Goal: Task Accomplishment & Management: Manage account settings

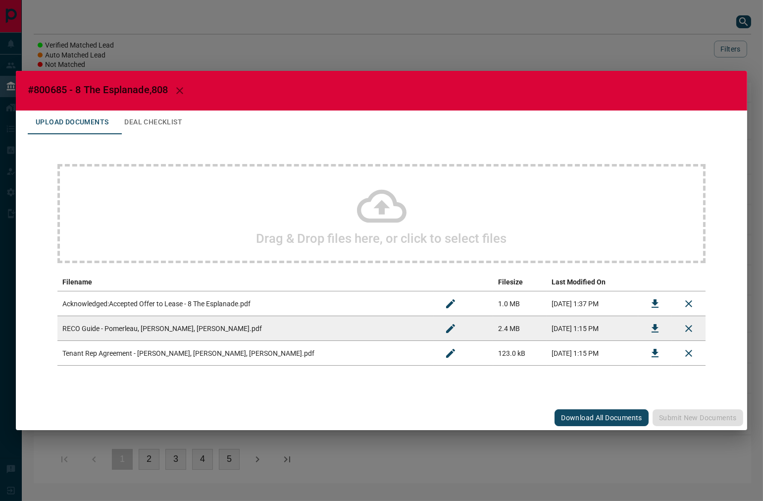
click at [62, 88] on span "#800685 - 8 The Esplanade,808" at bounding box center [98, 90] width 140 height 12
copy span "800685"
click at [647, 300] on button "Download" at bounding box center [655, 304] width 24 height 24
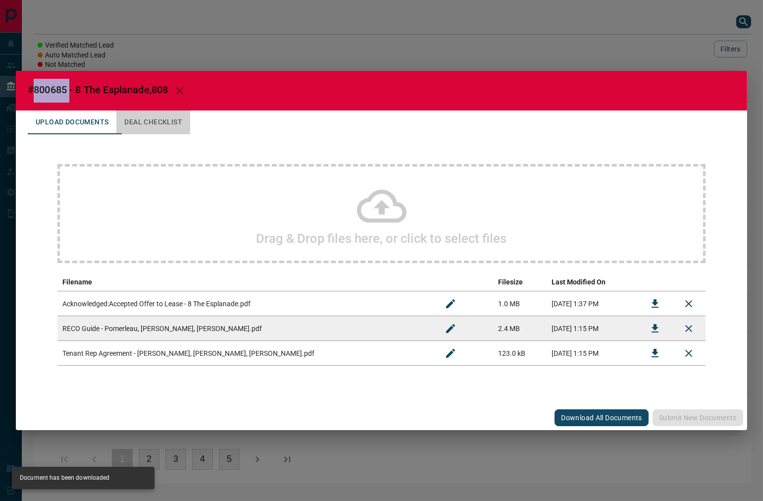
click at [179, 117] on button "Deal Checklist" at bounding box center [153, 122] width 74 height 24
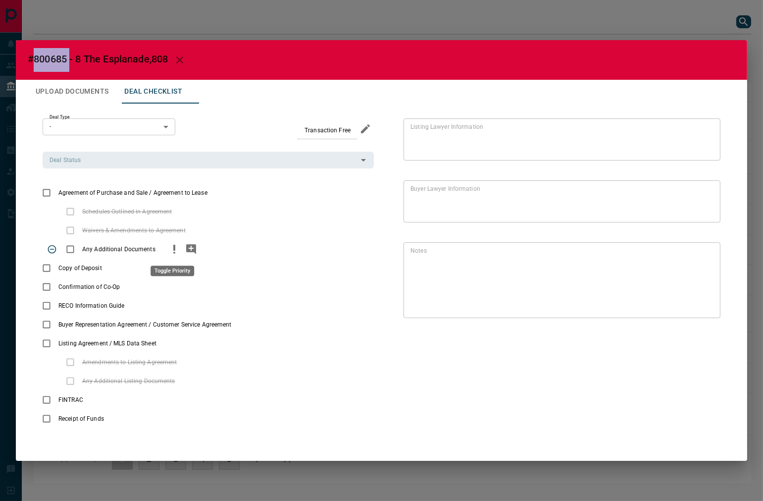
click at [168, 253] on icon "priority" at bounding box center [174, 249] width 12 height 12
click at [187, 250] on icon "add note" at bounding box center [191, 249] width 10 height 10
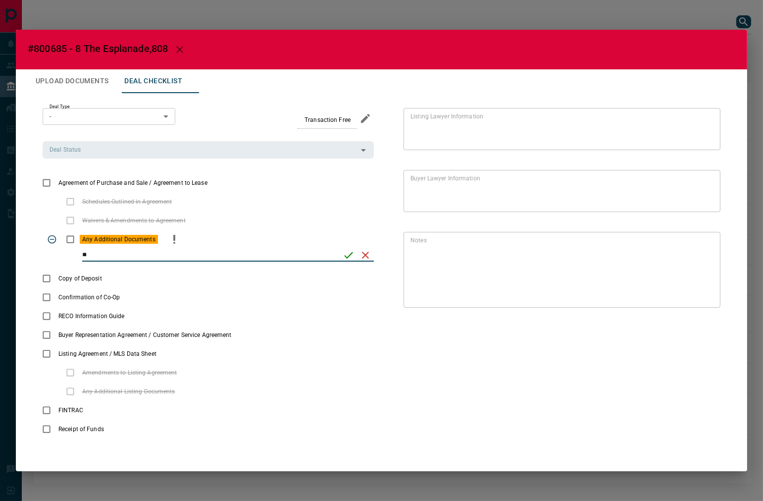
type input "*"
type input "**********"
drag, startPoint x: 348, startPoint y: 251, endPoint x: 103, endPoint y: 190, distance: 252.5
click at [348, 251] on icon "save" at bounding box center [349, 255] width 12 height 12
click at [88, 149] on input "Deal Status" at bounding box center [200, 149] width 309 height 11
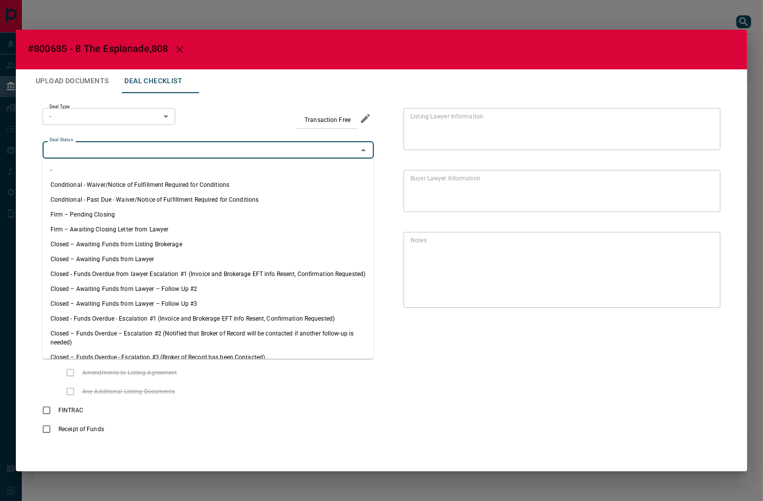
click at [112, 211] on li "Firm – Pending Closing" at bounding box center [208, 214] width 331 height 15
type input "**********"
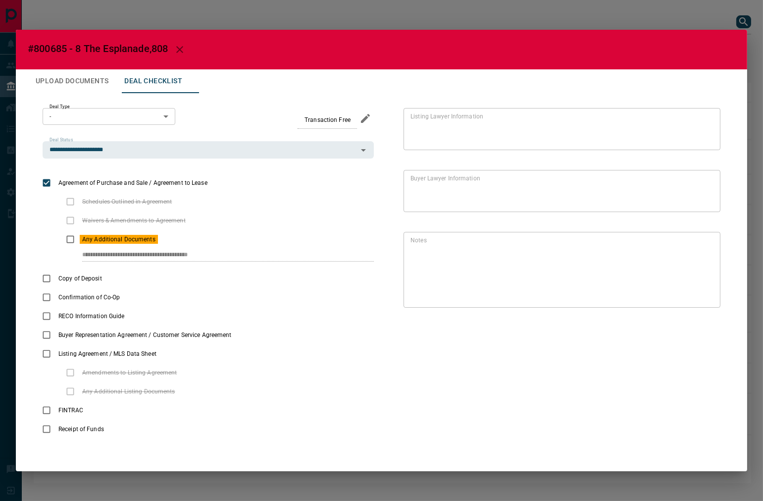
click at [104, 118] on body "Lead Transfers Leads Deals Listings Campaigns Quota Rules Agent Quotas Admin Mo…" at bounding box center [381, 246] width 763 height 493
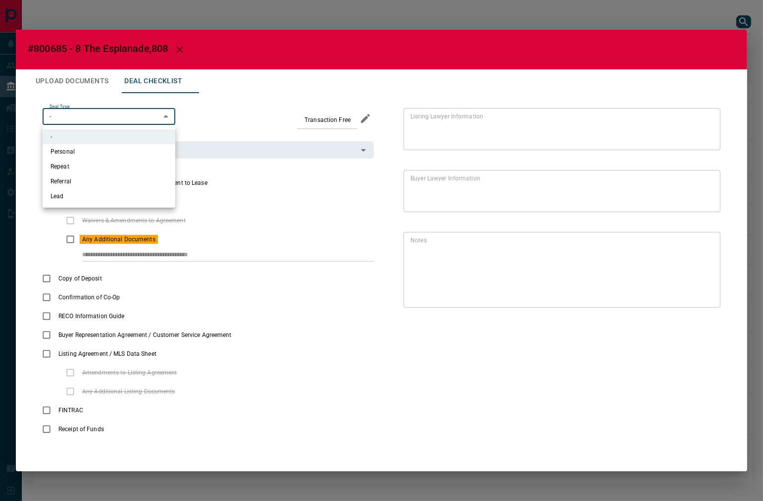
click at [126, 154] on li "Personal" at bounding box center [109, 151] width 133 height 15
type input "*"
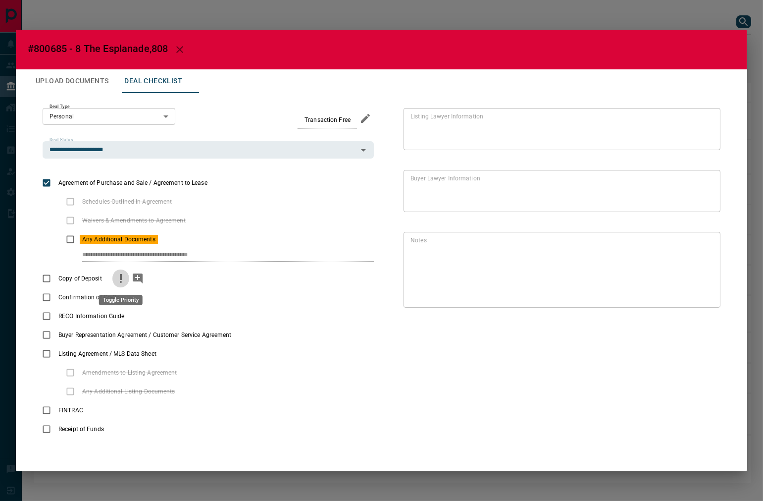
click at [122, 276] on icon "priority" at bounding box center [121, 278] width 12 height 12
click at [140, 280] on icon "add note" at bounding box center [138, 278] width 10 height 10
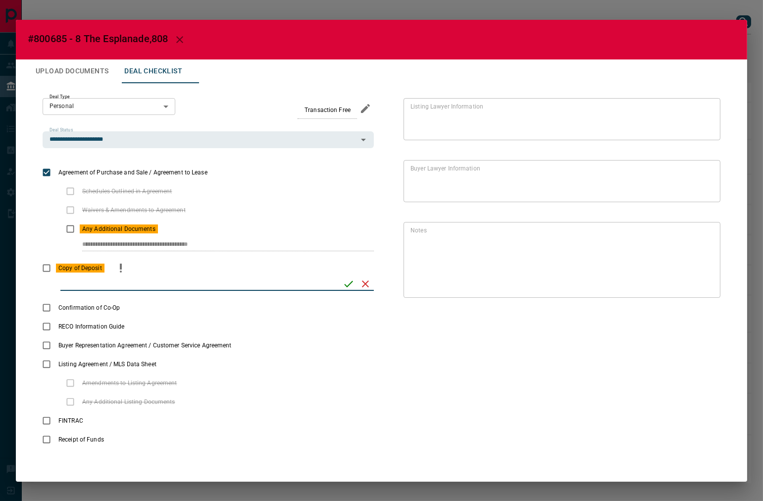
click at [179, 286] on input "checklist input" at bounding box center [198, 283] width 276 height 13
paste input "********"
type input "********"
click at [347, 288] on icon "save" at bounding box center [349, 284] width 12 height 12
click at [106, 68] on button "Upload Documents" at bounding box center [72, 71] width 89 height 24
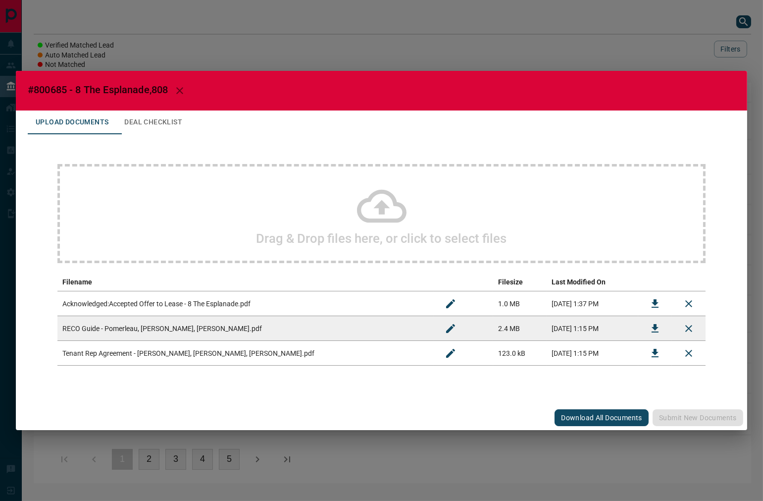
click at [647, 350] on button "Download" at bounding box center [655, 353] width 24 height 24
click at [644, 323] on button "Download" at bounding box center [655, 328] width 24 height 24
click at [182, 121] on button "Deal Checklist" at bounding box center [153, 122] width 74 height 24
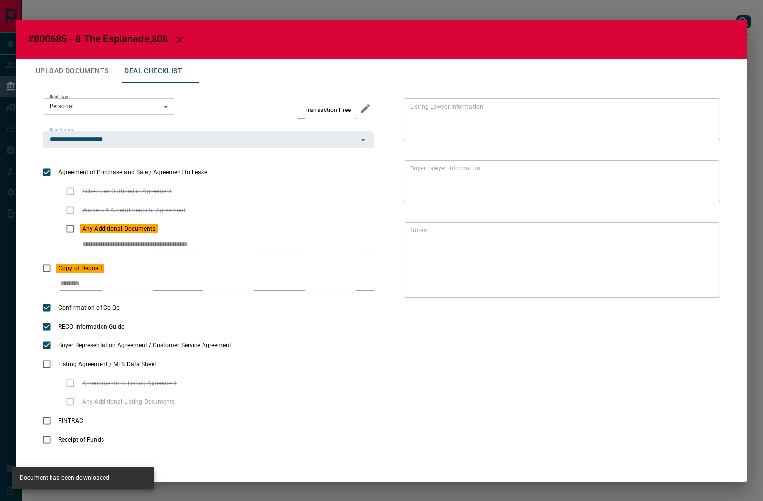
click at [59, 81] on button "Upload Documents" at bounding box center [72, 71] width 89 height 24
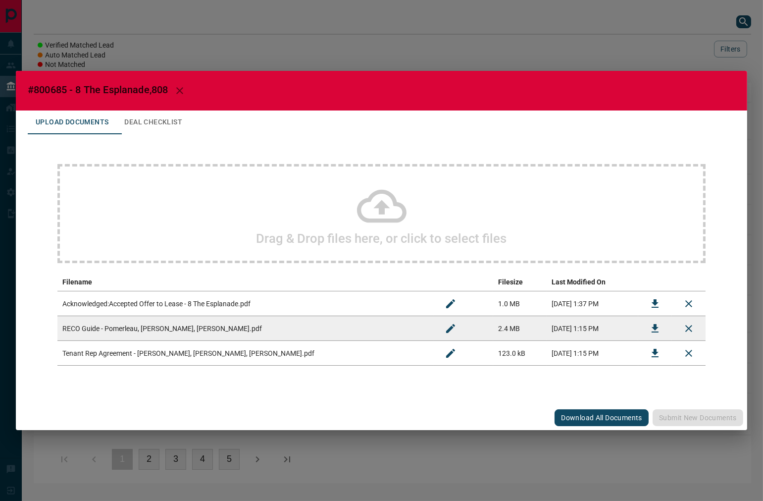
click at [189, 189] on div "Drag & Drop files here, or click to select files" at bounding box center [381, 213] width 648 height 99
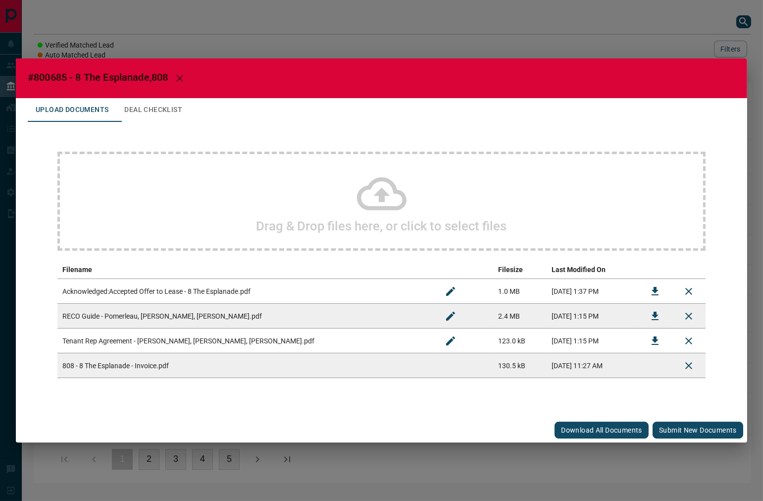
click at [671, 429] on button "Submit new documents" at bounding box center [698, 429] width 91 height 17
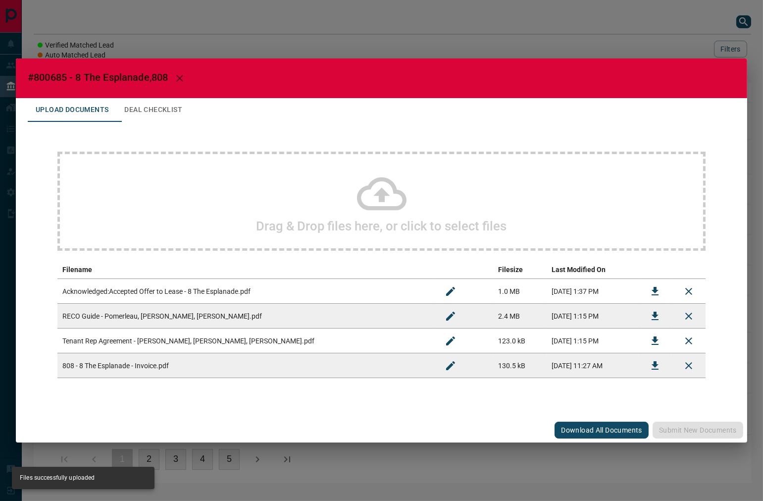
click at [143, 109] on button "Deal Checklist" at bounding box center [153, 110] width 74 height 24
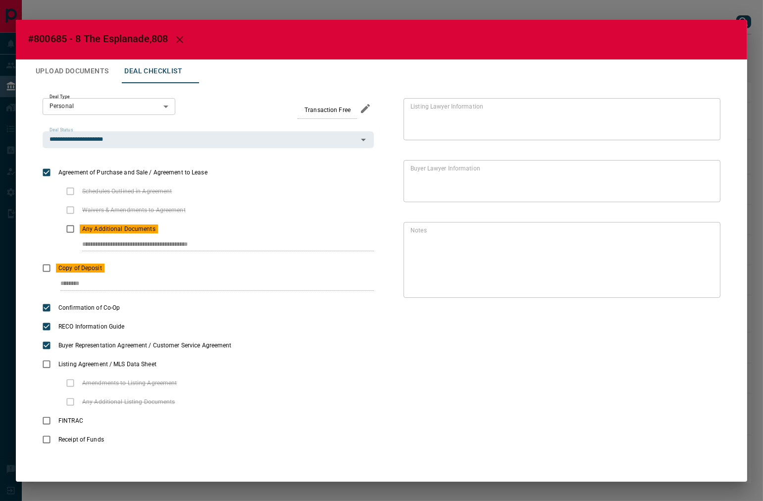
drag, startPoint x: 80, startPoint y: 242, endPoint x: 295, endPoint y: 156, distance: 231.1
click at [304, 229] on div "**********" at bounding box center [208, 238] width 331 height 39
